Goal: Transaction & Acquisition: Download file/media

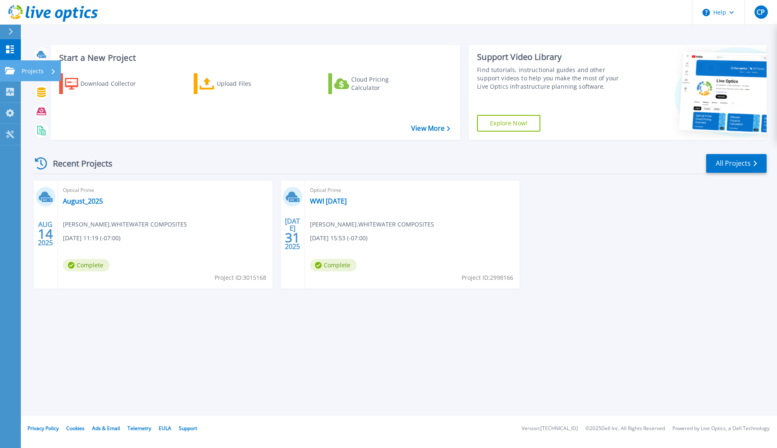
click at [25, 69] on p "Projects" at bounding box center [33, 71] width 22 height 22
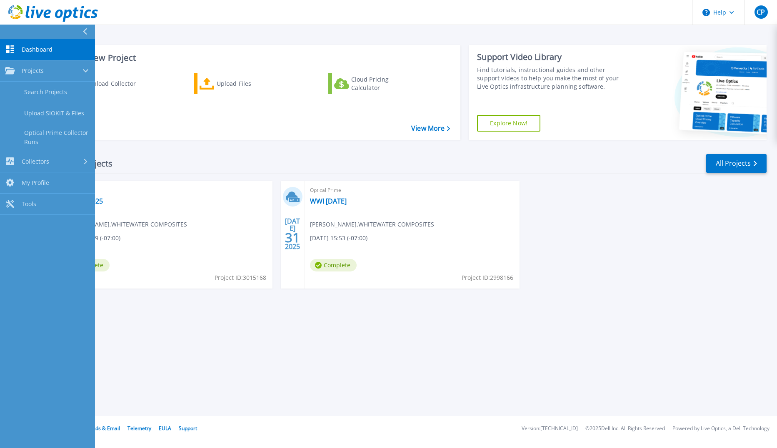
click at [320, 330] on div "Start a New Project Download Collector Upload Files Cloud Pricing Calculator Vi…" at bounding box center [399, 208] width 756 height 416
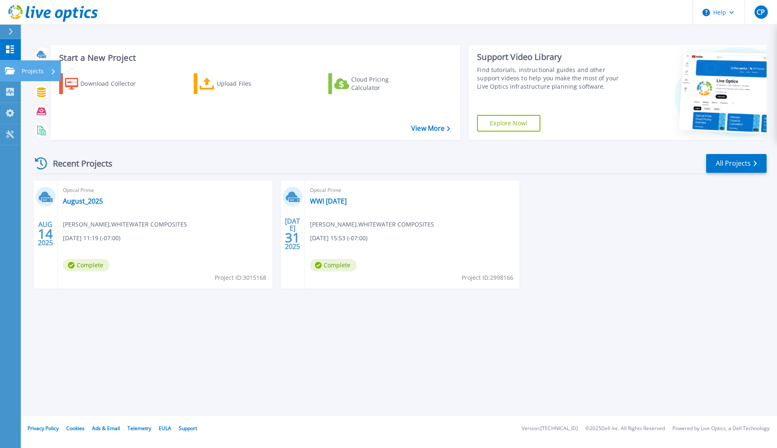
click at [39, 72] on p "Projects" at bounding box center [33, 71] width 22 height 22
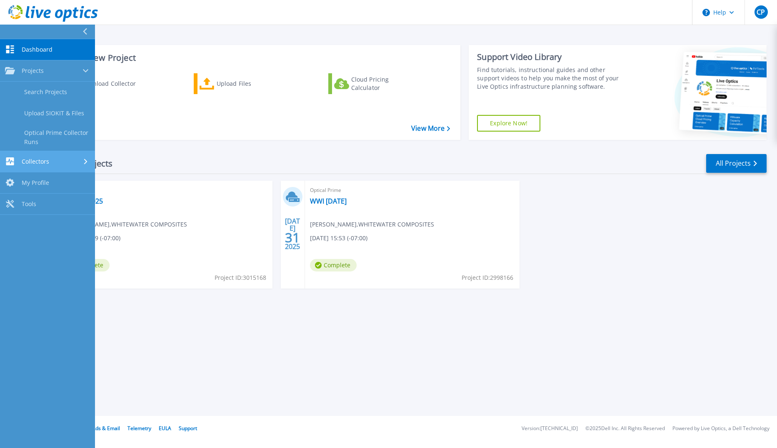
click at [42, 160] on span "Collectors" at bounding box center [36, 162] width 28 height 8
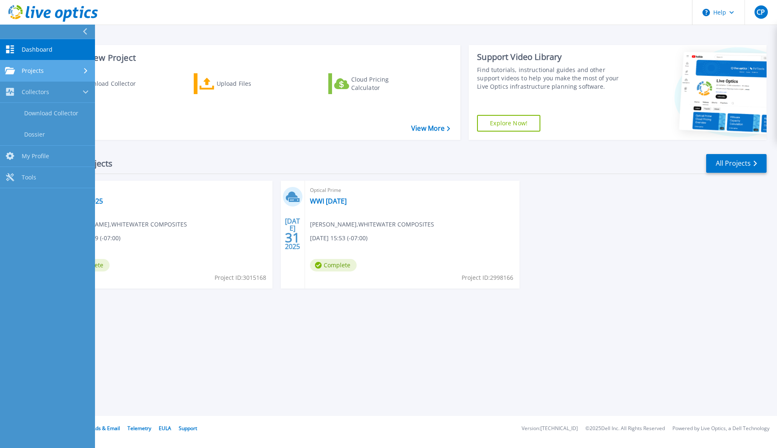
click at [85, 67] on div "Projects" at bounding box center [47, 71] width 85 height 8
click at [65, 67] on div "Projects" at bounding box center [47, 71] width 85 height 8
click at [282, 337] on div "Start a New Project Download Collector Upload Files Cloud Pricing Calculator Vi…" at bounding box center [399, 208] width 756 height 416
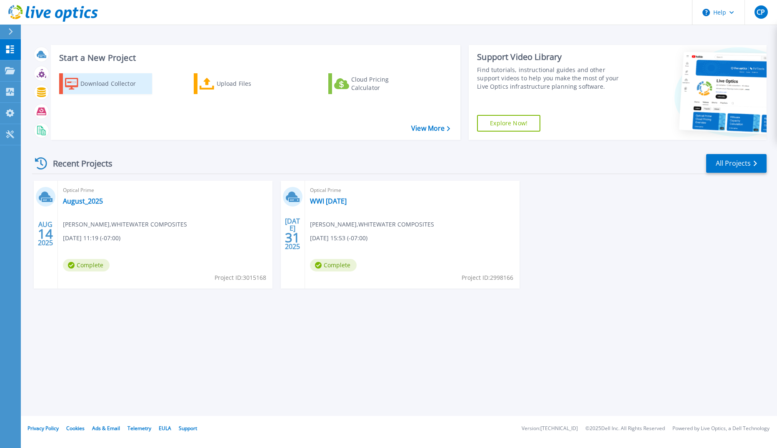
click at [89, 80] on div "Download Collector" at bounding box center [113, 83] width 67 height 17
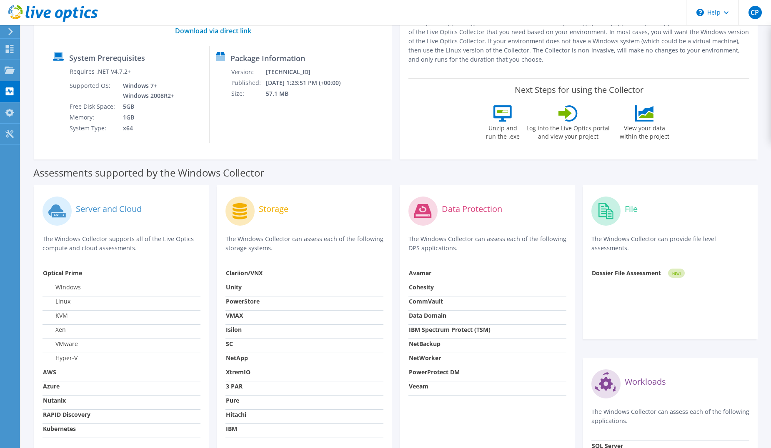
scroll to position [94, 0]
click at [55, 94] on div at bounding box center [61, 100] width 16 height 68
click at [8, 70] on use at bounding box center [10, 69] width 10 height 7
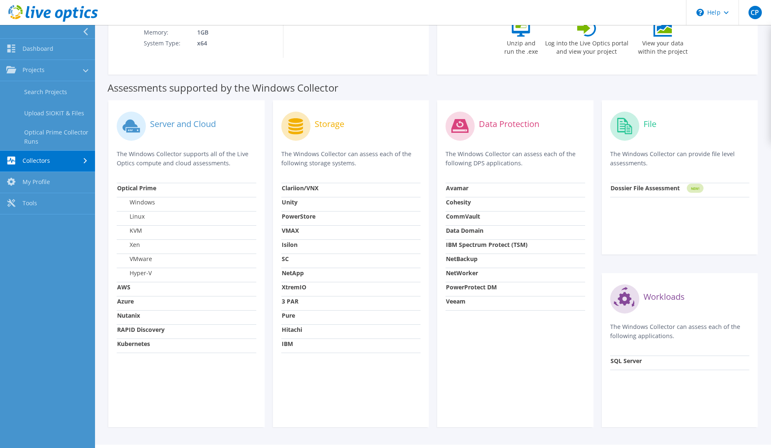
scroll to position [148, 0]
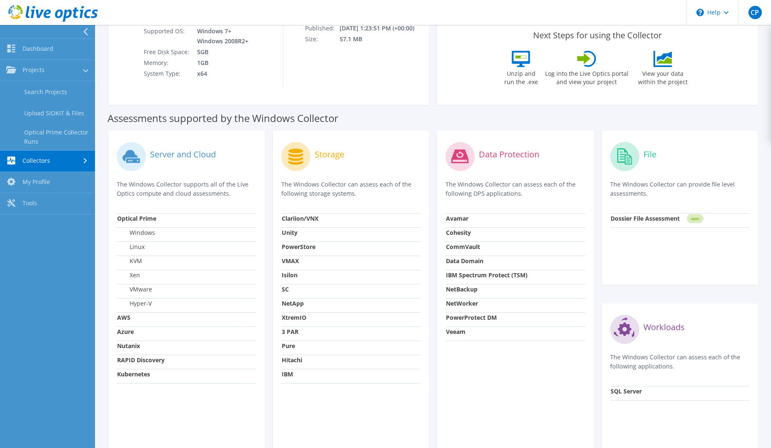
click at [169, 155] on label "Server and Cloud" at bounding box center [183, 154] width 66 height 8
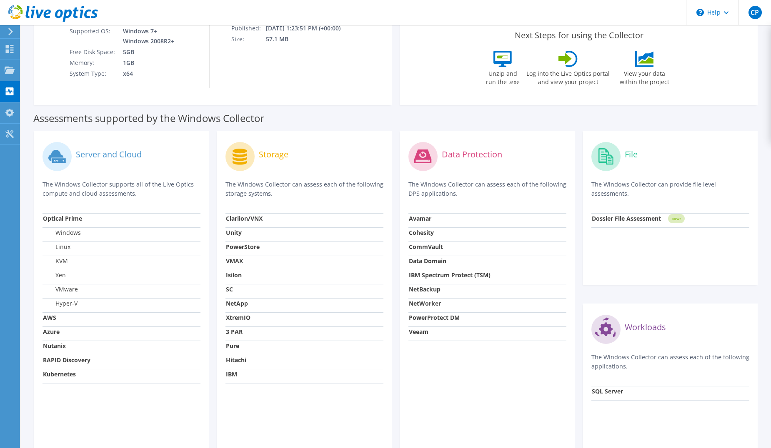
click at [62, 154] on circle at bounding box center [57, 156] width 29 height 29
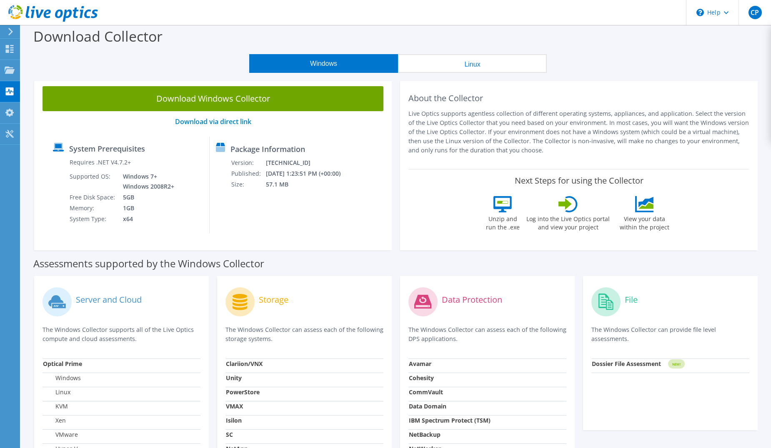
scroll to position [0, 0]
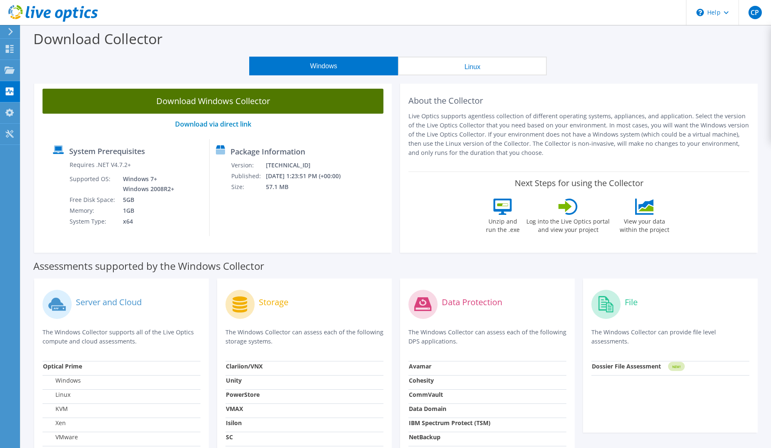
click at [260, 97] on link "Download Windows Collector" at bounding box center [213, 101] width 341 height 25
